Goal: Find specific page/section: Find specific page/section

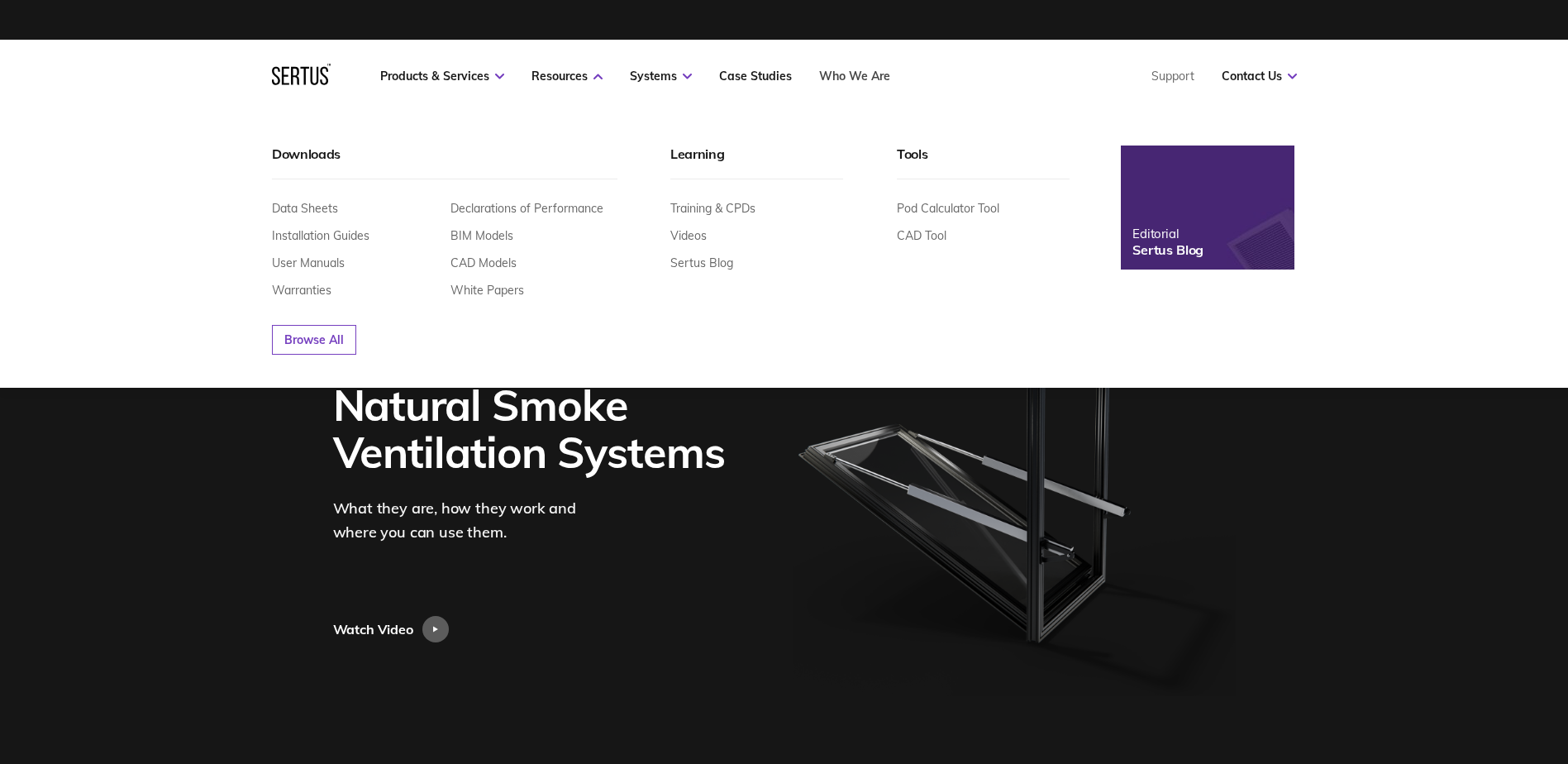
click at [863, 75] on link "Who We Are" at bounding box center [855, 76] width 71 height 15
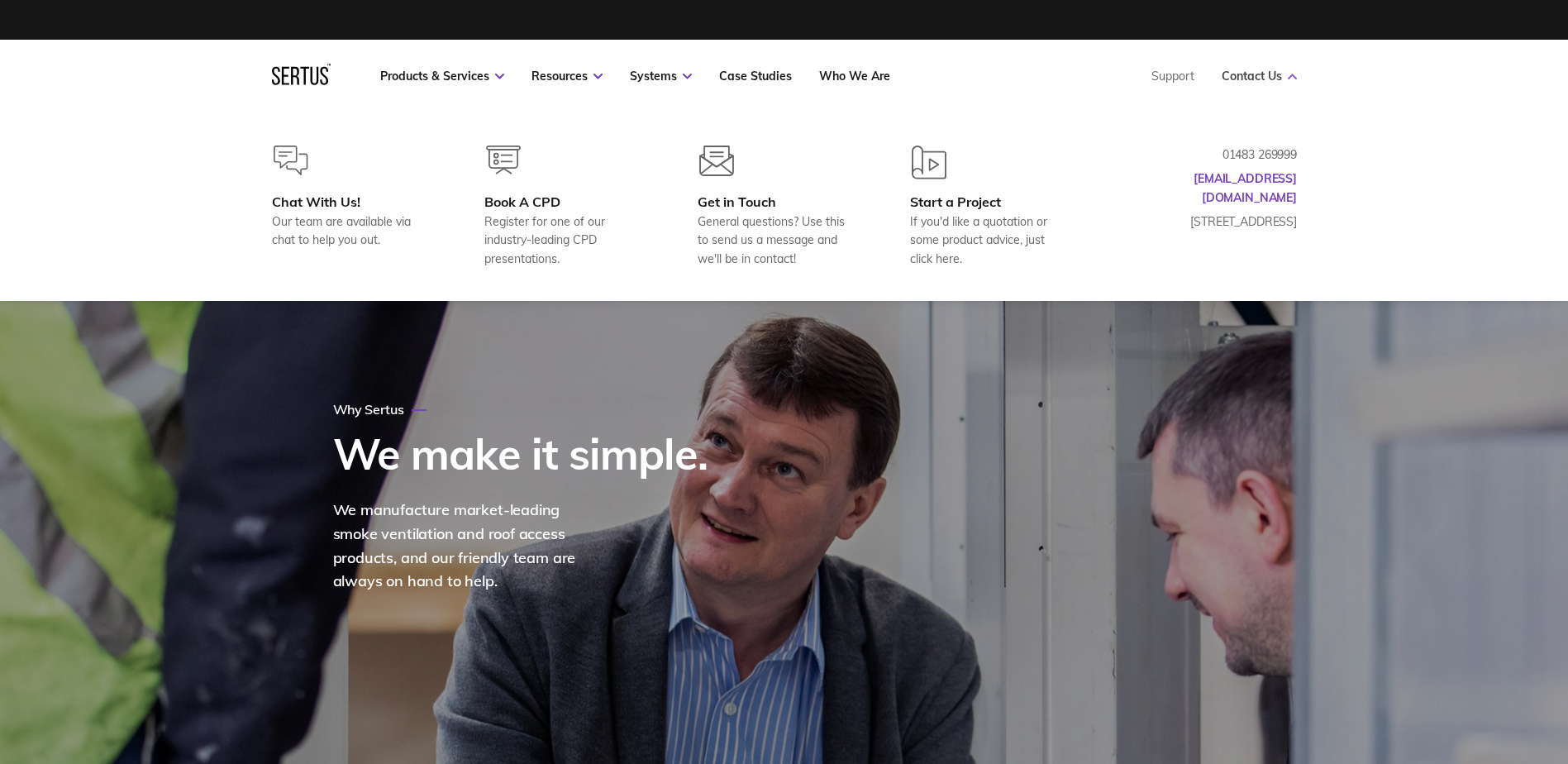
click at [1270, 73] on link "Contact Us" at bounding box center [1260, 76] width 75 height 15
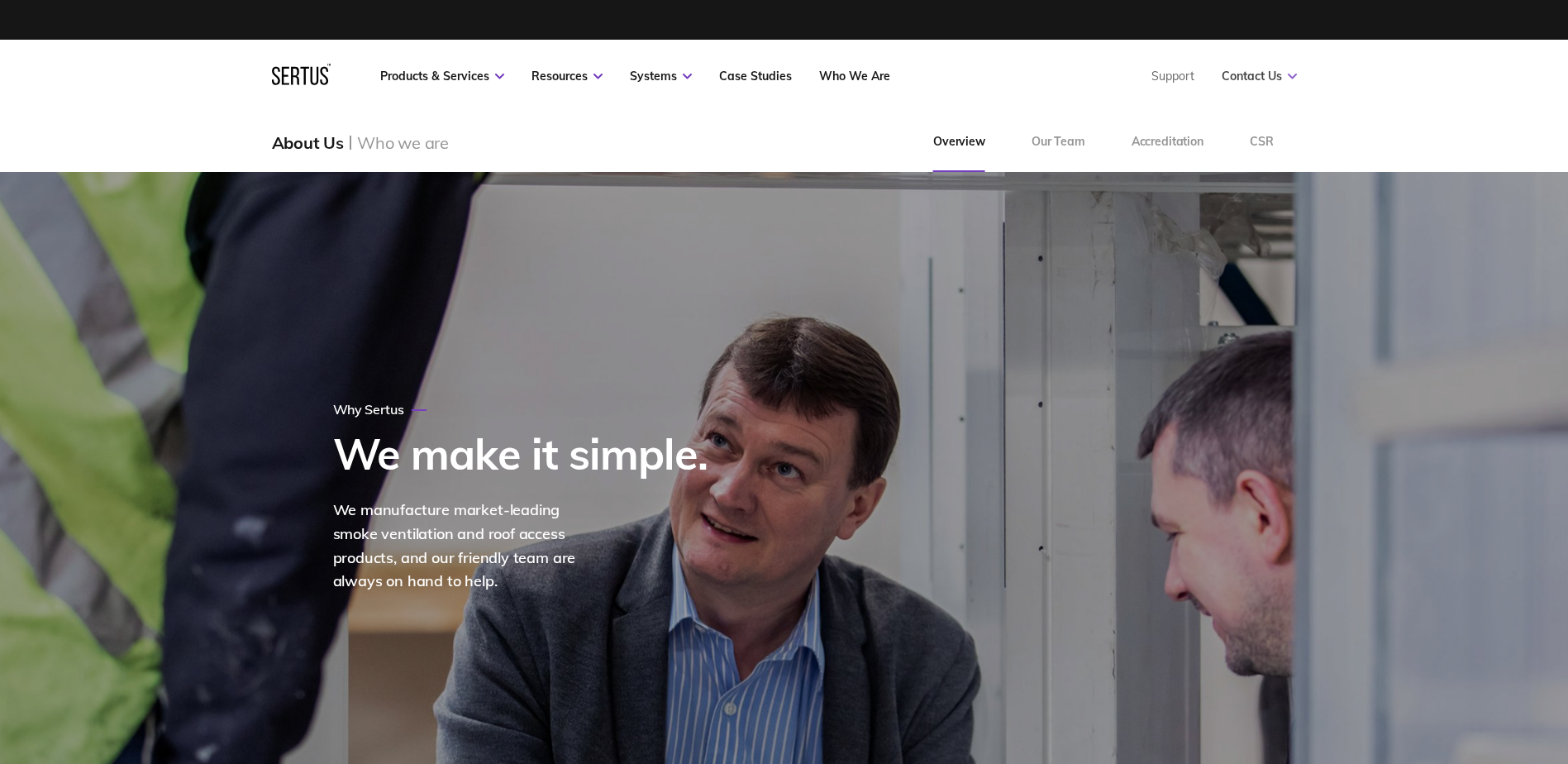
click at [1270, 73] on link "Contact Us" at bounding box center [1260, 76] width 75 height 15
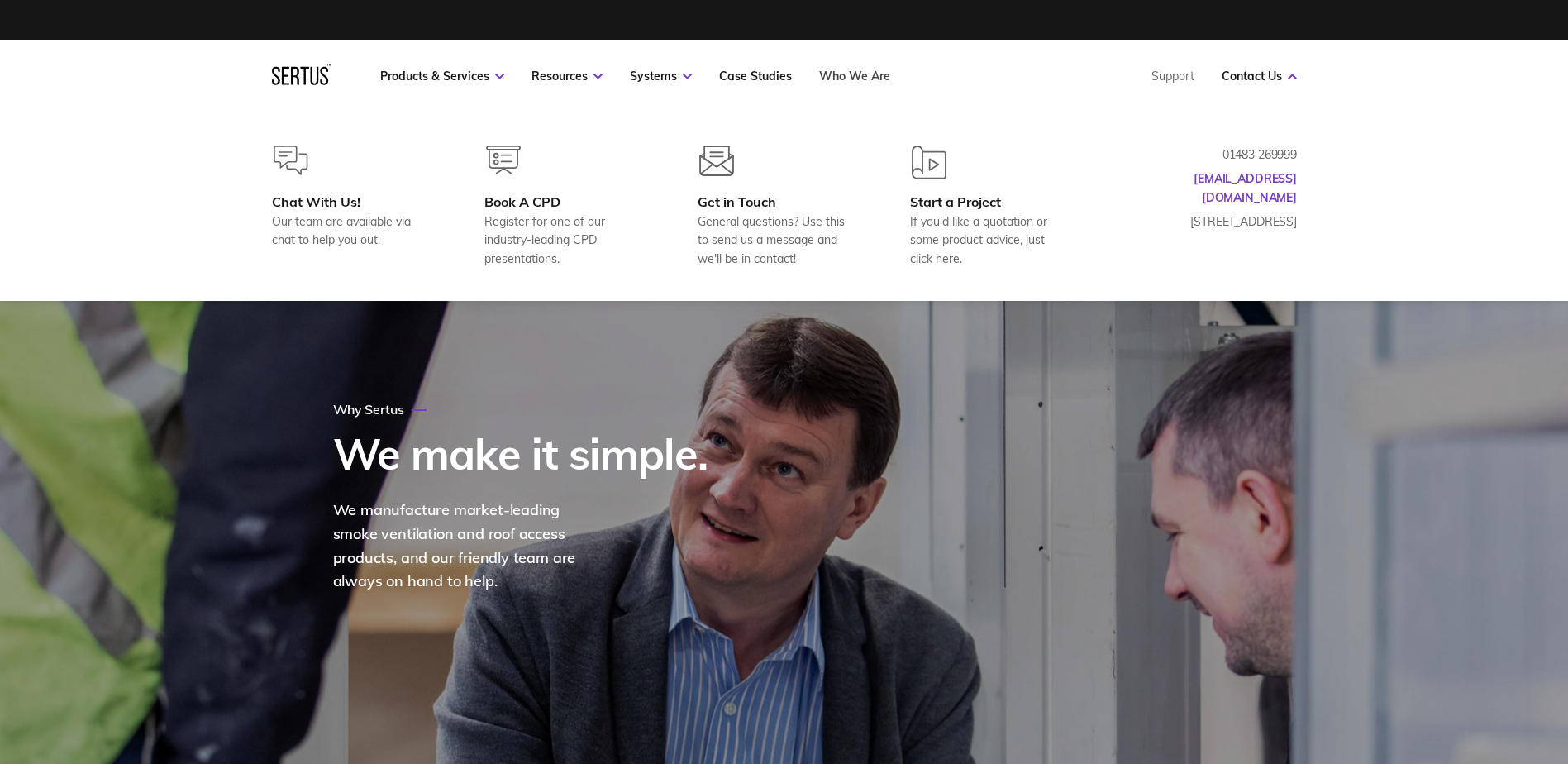
click at [869, 77] on link "Who We Are" at bounding box center [855, 76] width 71 height 15
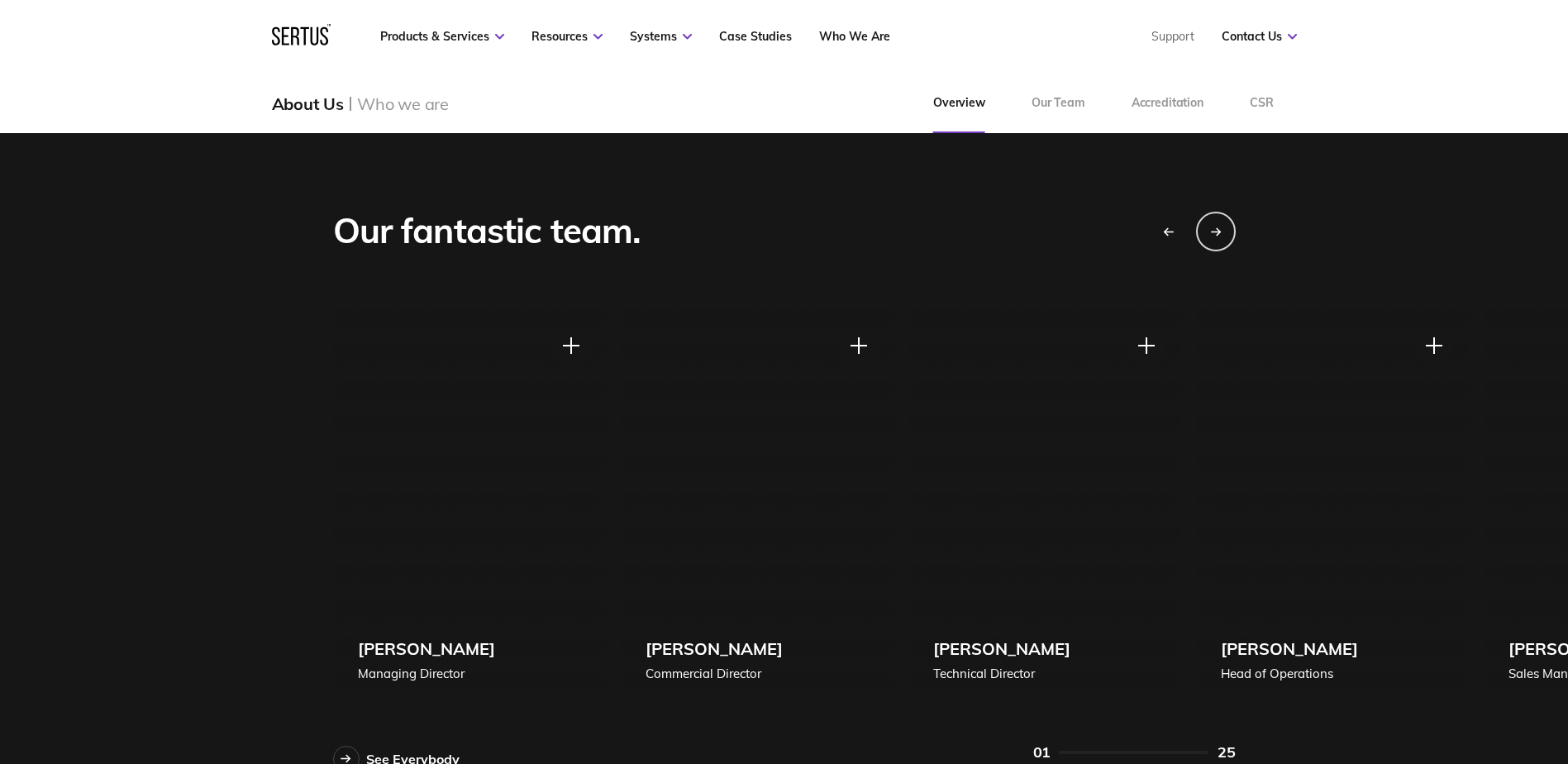
scroll to position [1406, 0]
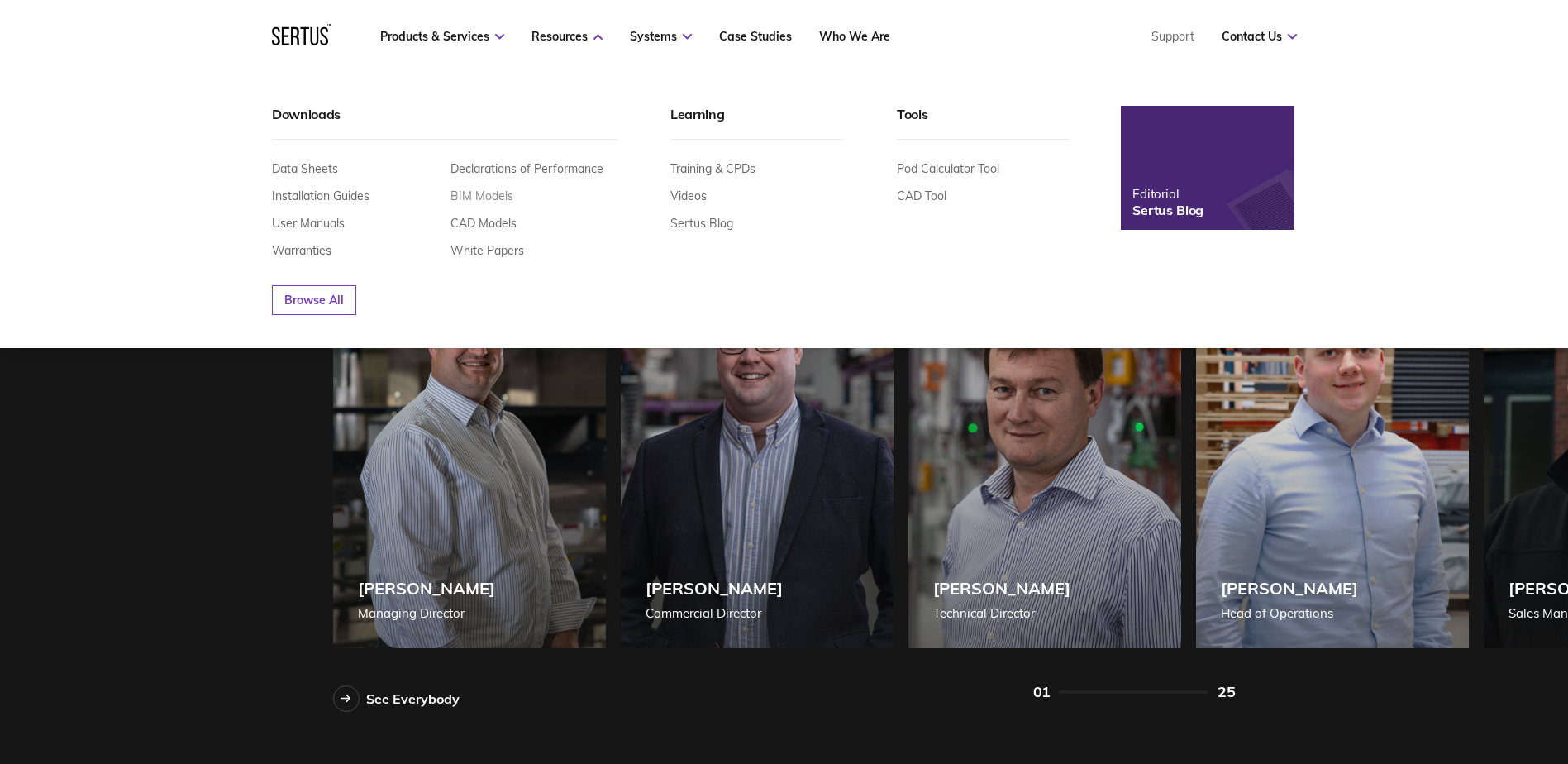
click at [495, 201] on link "BIM Models" at bounding box center [482, 196] width 63 height 15
